Goal: Task Accomplishment & Management: Use online tool/utility

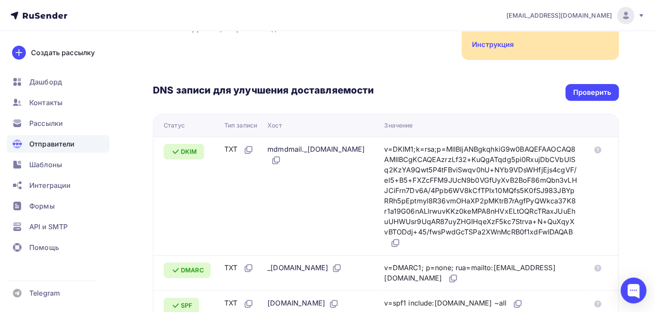
scroll to position [172, 0]
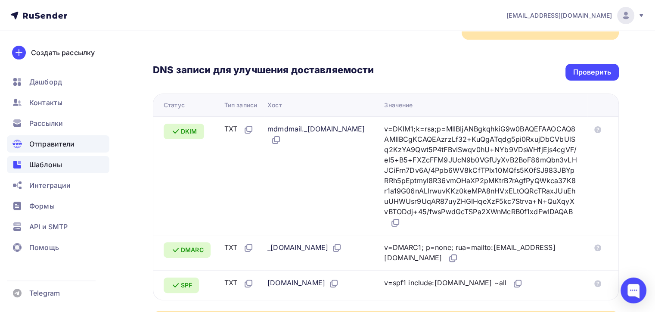
click at [54, 165] on span "Шаблоны" at bounding box center [45, 164] width 33 height 10
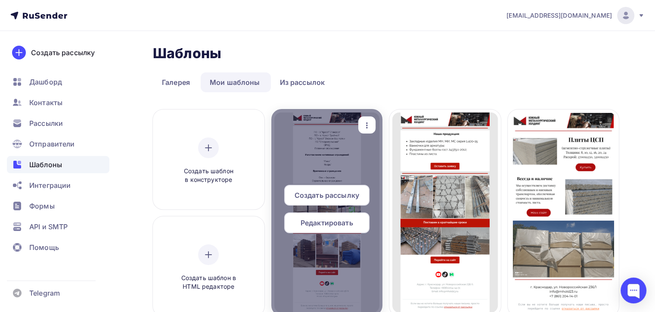
click at [322, 222] on span "Редактировать" at bounding box center [327, 222] width 53 height 10
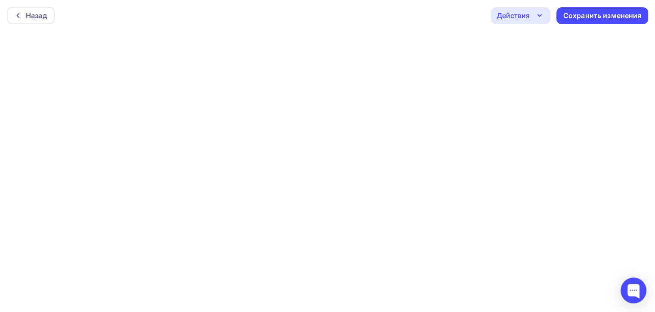
scroll to position [2, 0]
click at [599, 11] on div "Сохранить изменения" at bounding box center [602, 14] width 78 height 10
